Goal: Task Accomplishment & Management: Manage account settings

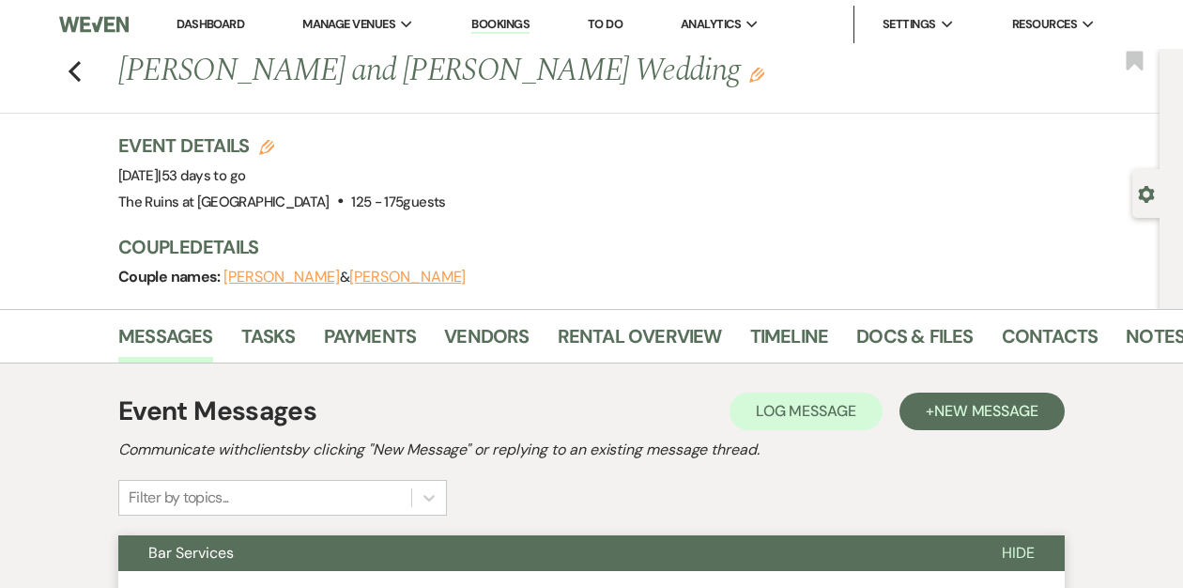
click at [186, 24] on link "Dashboard" at bounding box center [210, 24] width 68 height 16
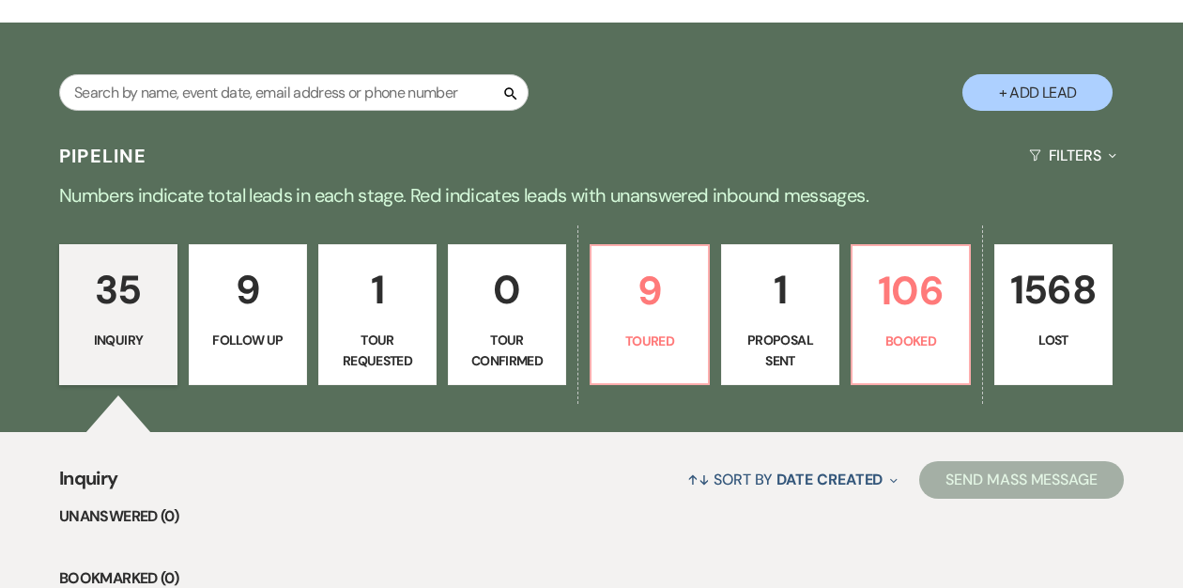
scroll to position [290, 0]
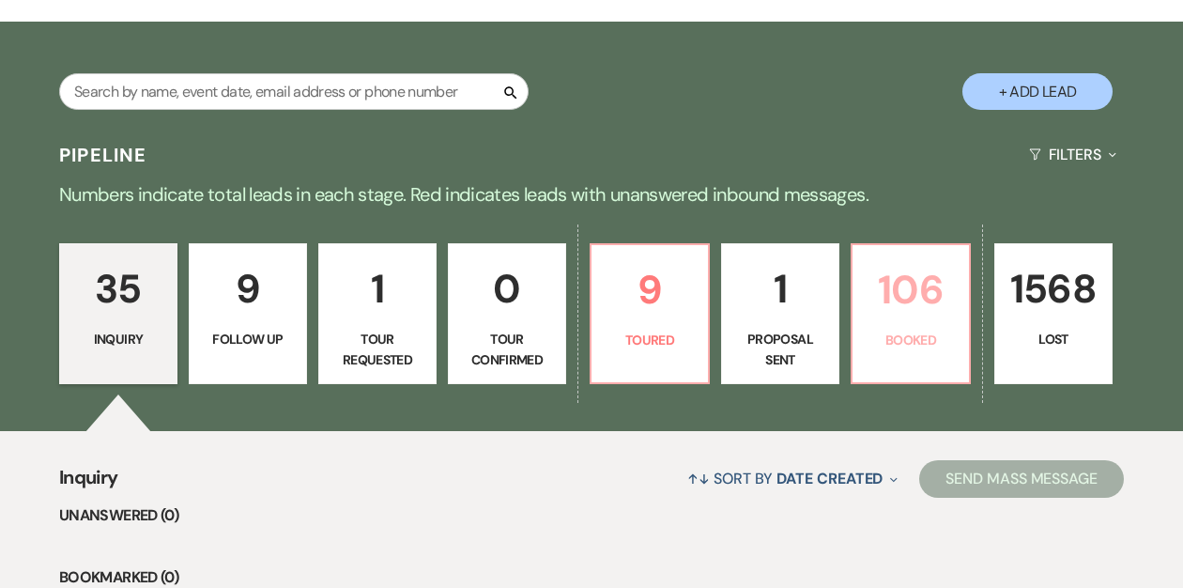
click at [883, 298] on p "106" at bounding box center [911, 289] width 94 height 63
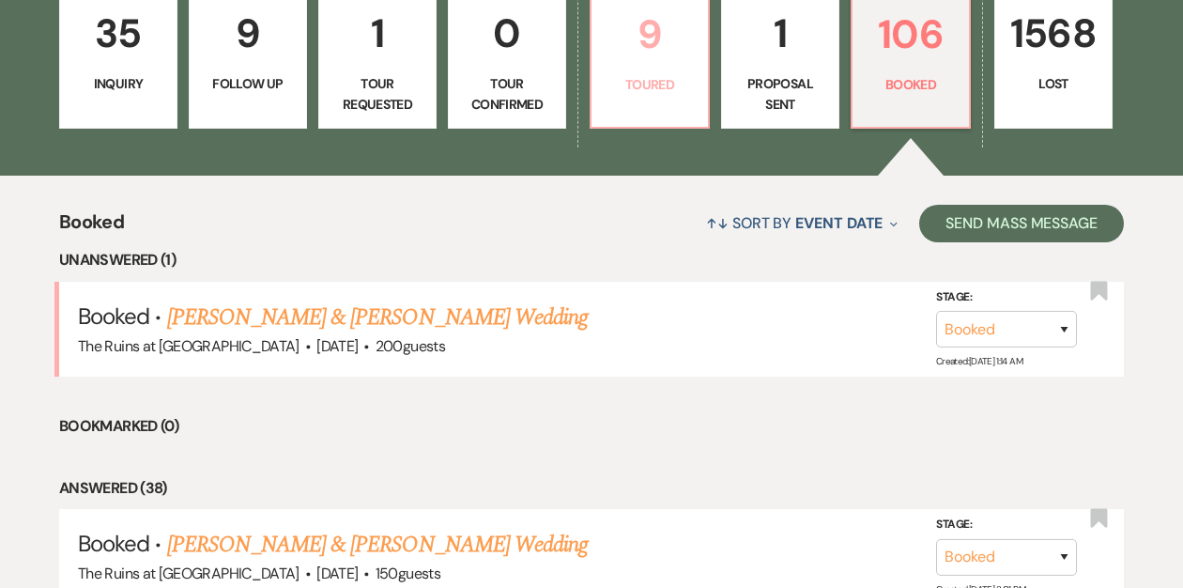
click at [669, 96] on link "9 Toured" at bounding box center [650, 58] width 120 height 141
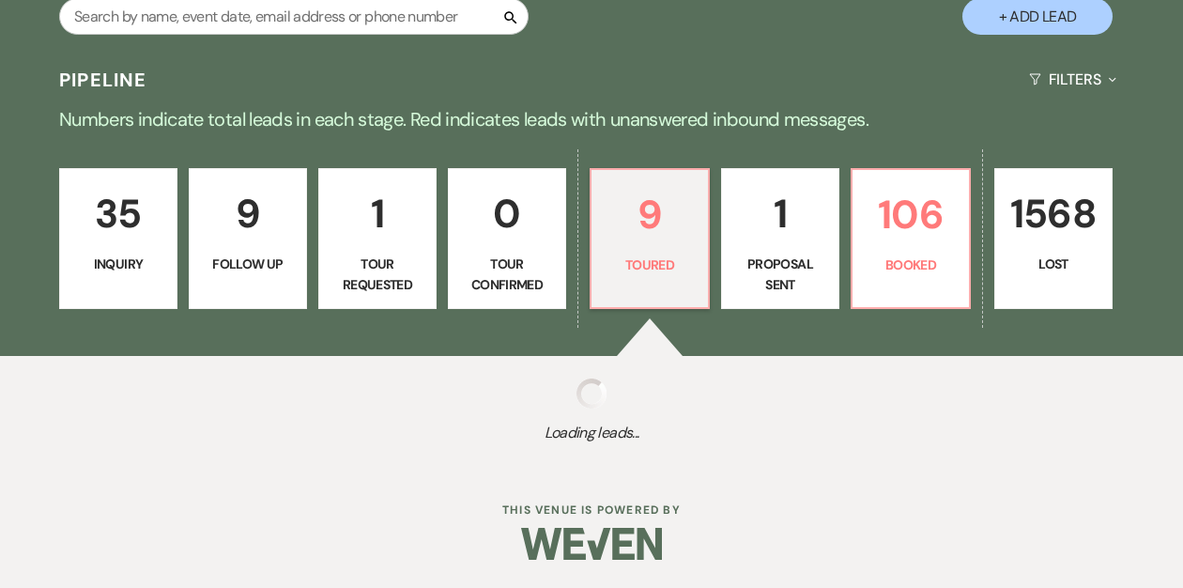
scroll to position [365, 0]
select select "5"
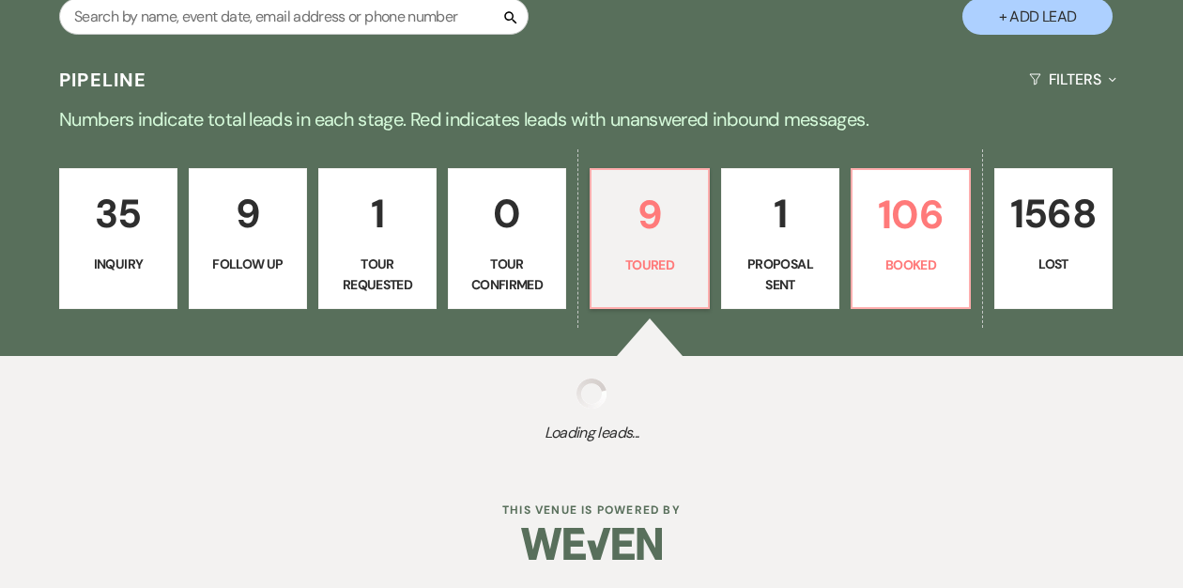
select select "5"
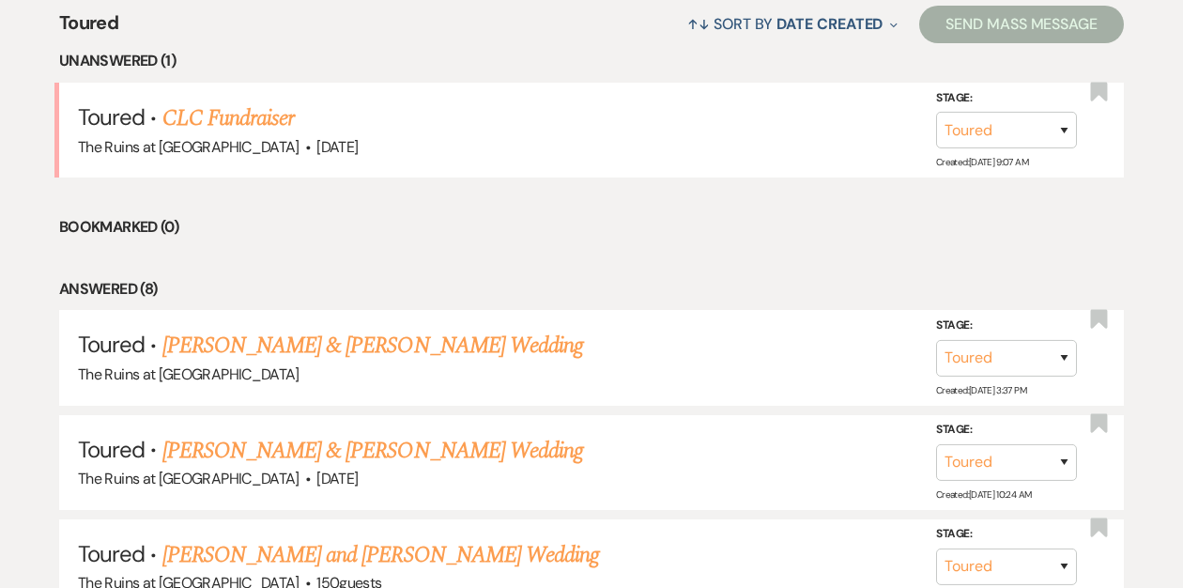
scroll to position [778, 0]
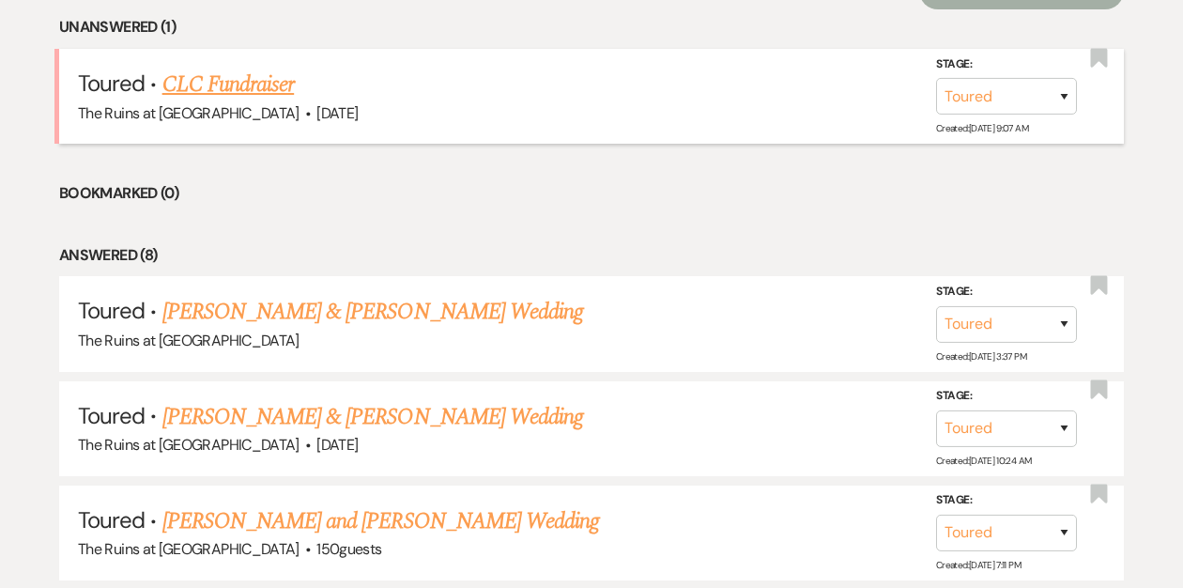
click at [203, 83] on link "CLC Fundraiser" at bounding box center [228, 85] width 132 height 34
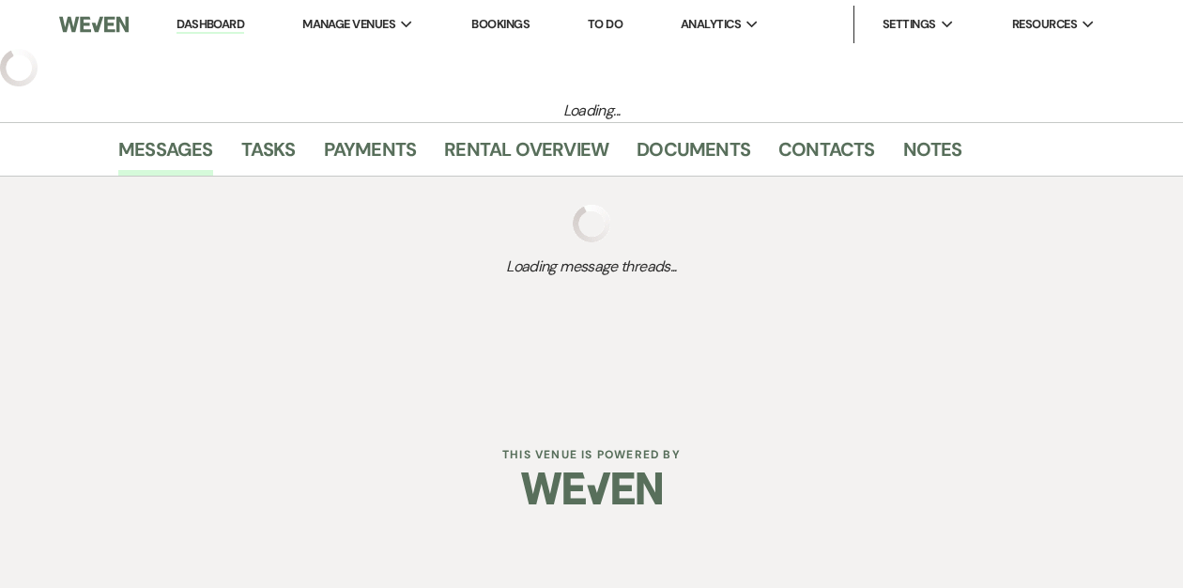
select select "5"
select select "20"
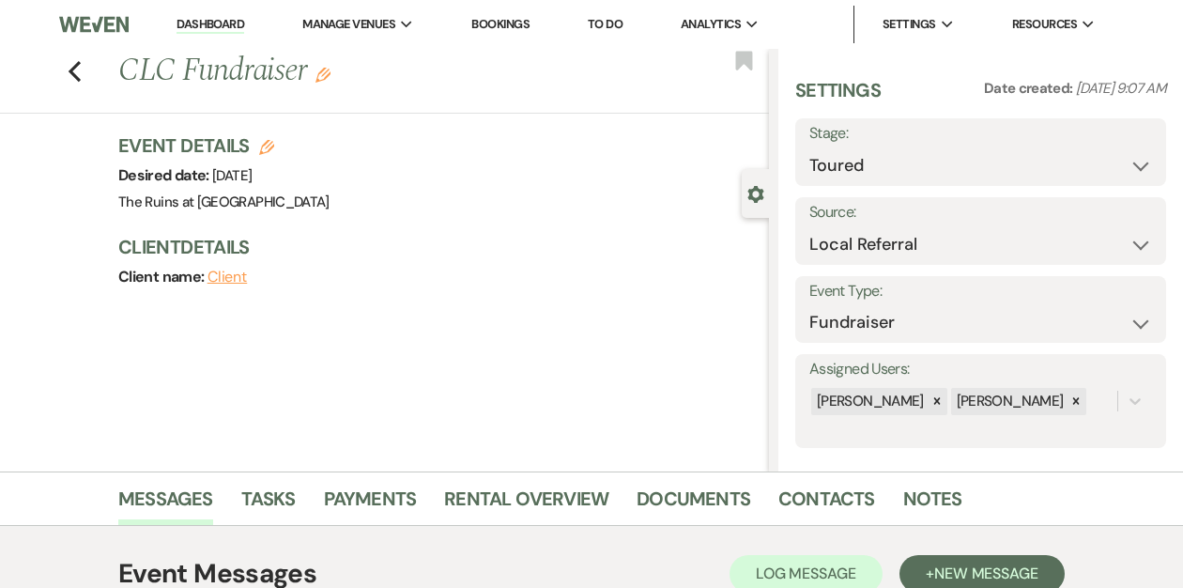
click at [224, 21] on link "Dashboard" at bounding box center [210, 25] width 68 height 18
